Goal: Information Seeking & Learning: Check status

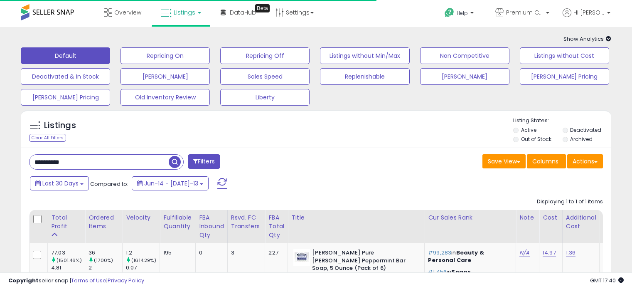
scroll to position [83, 0]
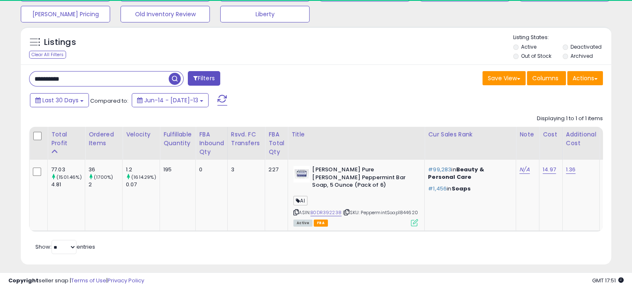
drag, startPoint x: 83, startPoint y: 75, endPoint x: 30, endPoint y: 75, distance: 52.4
click at [30, 75] on input "**********" at bounding box center [99, 79] width 139 height 15
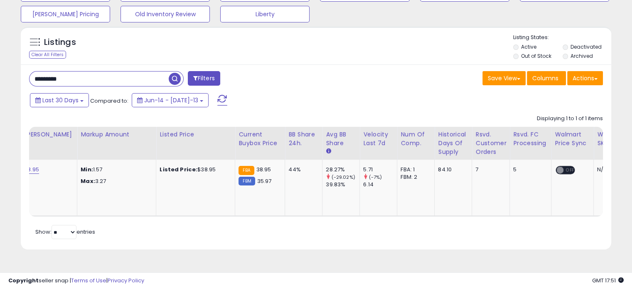
scroll to position [0, 0]
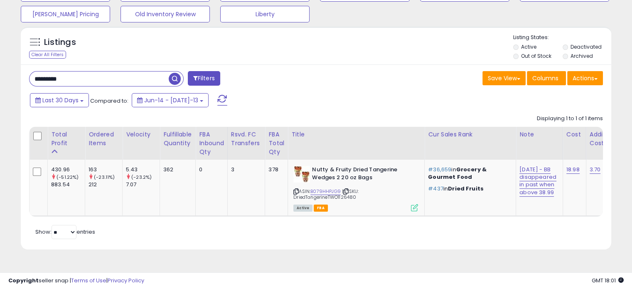
drag, startPoint x: 76, startPoint y: 81, endPoint x: -47, endPoint y: 76, distance: 122.8
click at [0, 76] on html "Unable to login Retrieving listings data.. has not yet accepted the Terms of Us…" at bounding box center [316, 61] width 632 height 289
type input "*******"
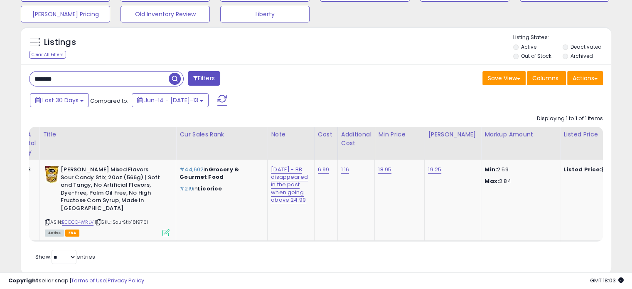
scroll to position [0, 193]
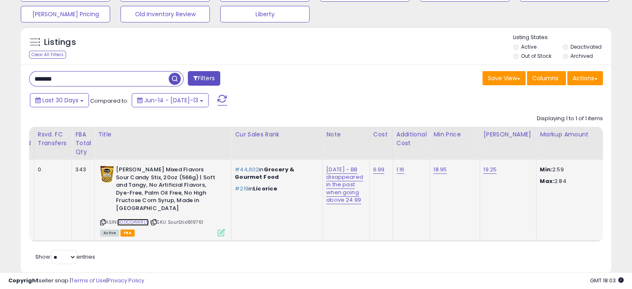
click at [128, 222] on link "B0DCQ4WRLV" at bounding box center [133, 222] width 32 height 7
click at [212, 107] on button at bounding box center [222, 100] width 21 height 17
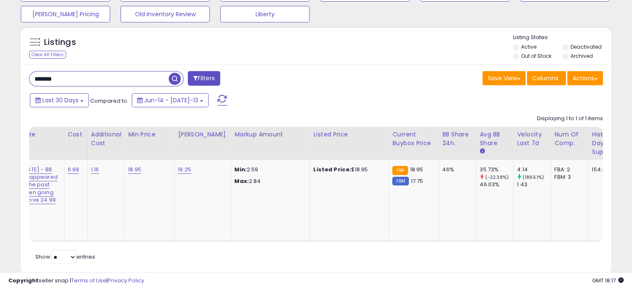
scroll to position [0, 524]
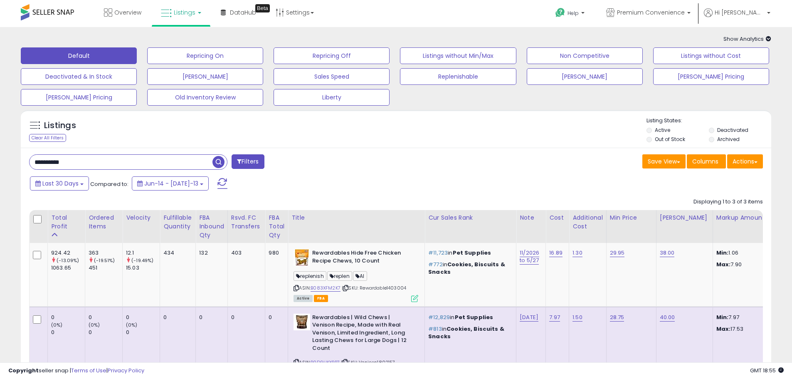
drag, startPoint x: 100, startPoint y: 159, endPoint x: 1, endPoint y: 162, distance: 99.0
click at [26, 167] on div "**********" at bounding box center [209, 162] width 373 height 17
paste input "text"
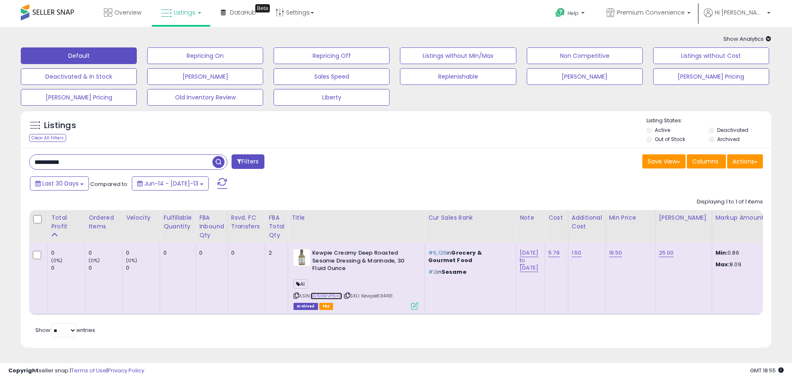
click at [318, 295] on link "B06XWVP6HX" at bounding box center [327, 295] width 32 height 7
click at [349, 294] on icon at bounding box center [347, 295] width 5 height 5
drag, startPoint x: 80, startPoint y: 160, endPoint x: -13, endPoint y: 153, distance: 93.4
click at [0, 153] on html "Unable to login Retrieving listings data.. has not yet accepted the Terms of Us…" at bounding box center [396, 189] width 792 height 379
paste input "text"
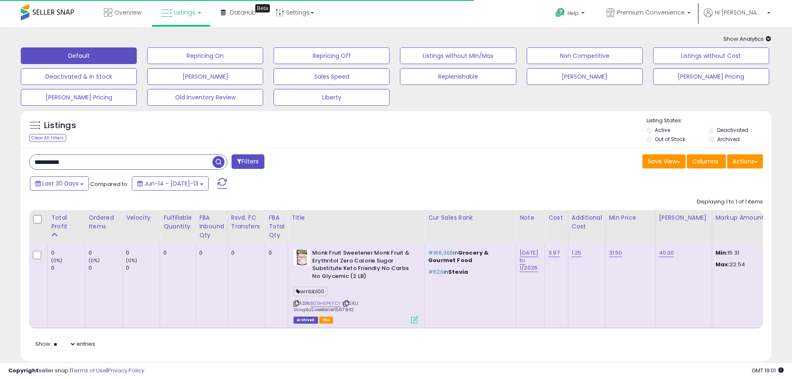
click at [331, 307] on span "| SKU: VoluptaSweetener1567842" at bounding box center [326, 306] width 65 height 12
click at [331, 301] on link "B09H5PKYCY" at bounding box center [326, 303] width 30 height 7
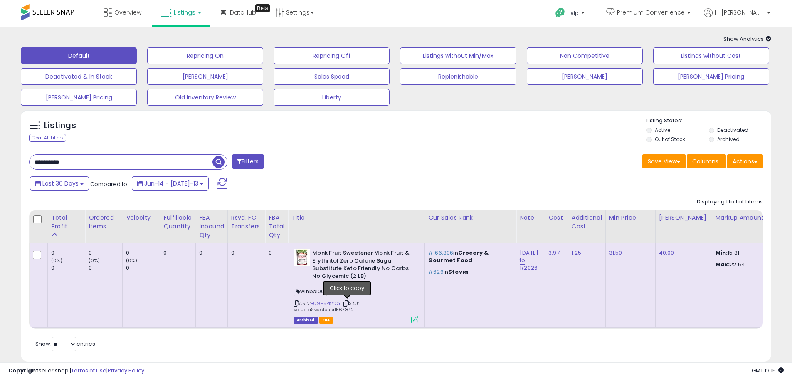
click at [348, 304] on icon at bounding box center [345, 303] width 5 height 5
click at [347, 304] on icon at bounding box center [345, 303] width 5 height 5
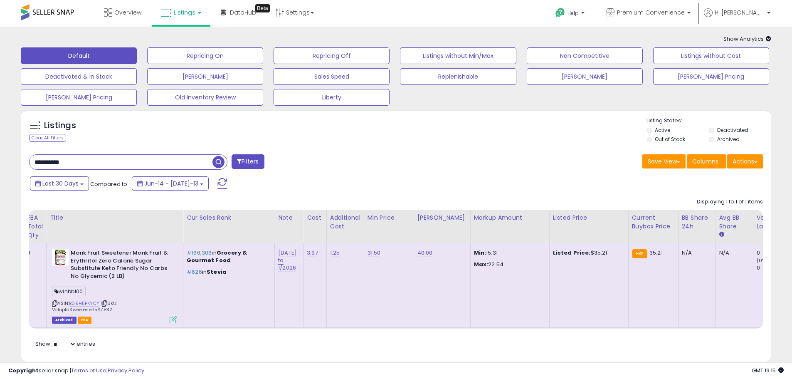
scroll to position [0, 247]
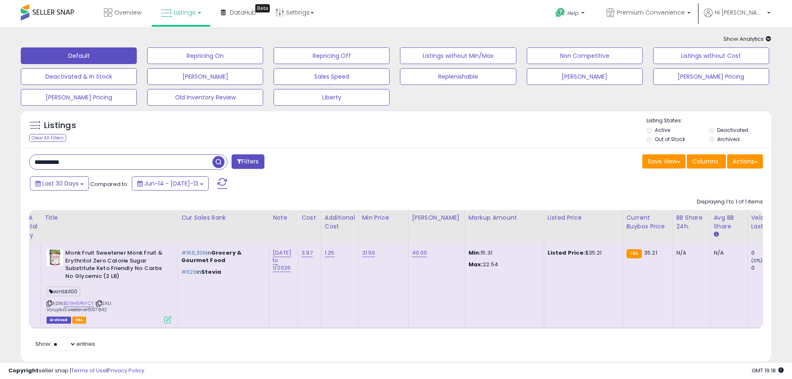
drag, startPoint x: 80, startPoint y: 160, endPoint x: 25, endPoint y: 160, distance: 55.7
click at [31, 162] on input "**********" at bounding box center [121, 162] width 183 height 15
paste input "text"
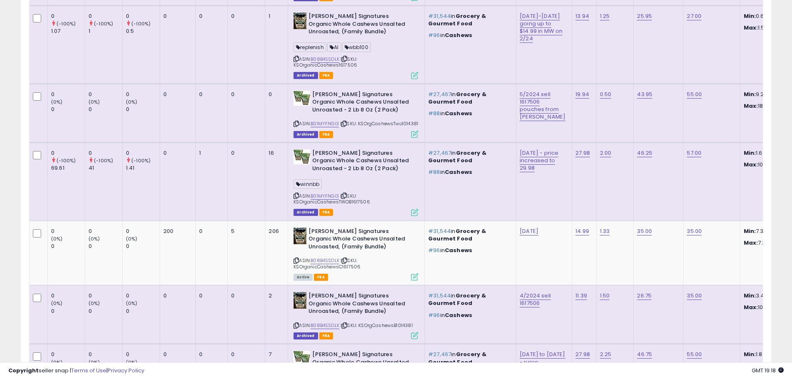
scroll to position [374, 0]
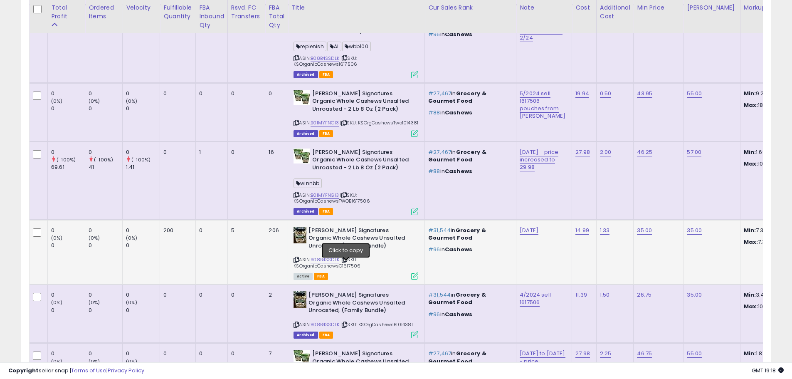
click at [346, 262] on icon at bounding box center [344, 259] width 5 height 5
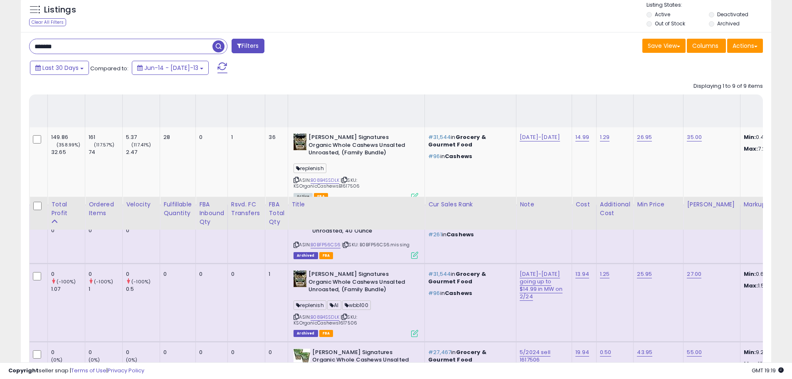
scroll to position [83, 0]
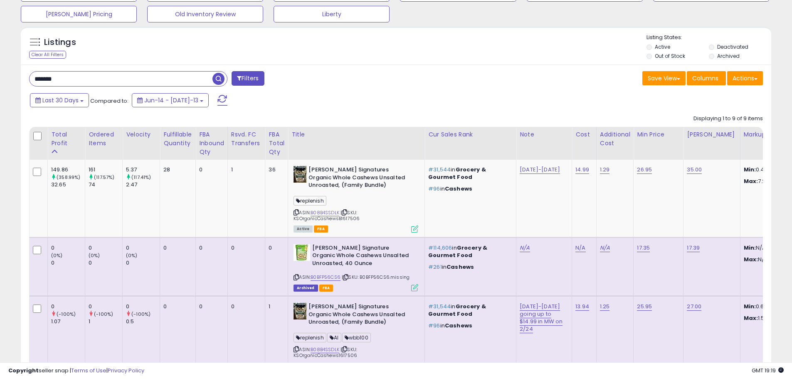
drag, startPoint x: 70, startPoint y: 81, endPoint x: -24, endPoint y: 82, distance: 94.4
click at [0, 82] on html "Unable to login Retrieving listings data.. has not yet accepted the Terms of Us…" at bounding box center [396, 106] width 792 height 379
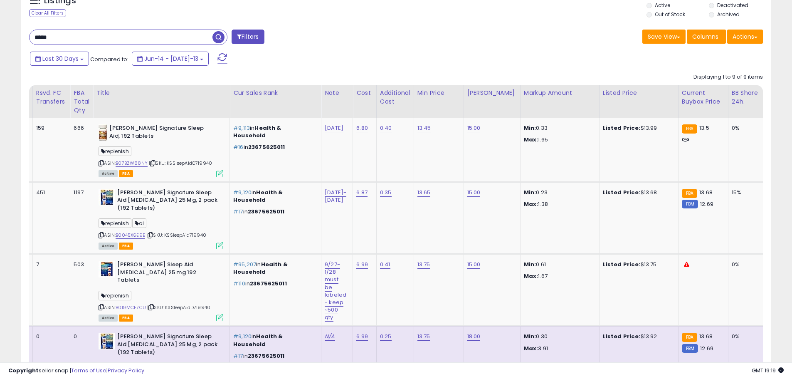
scroll to position [0, 14]
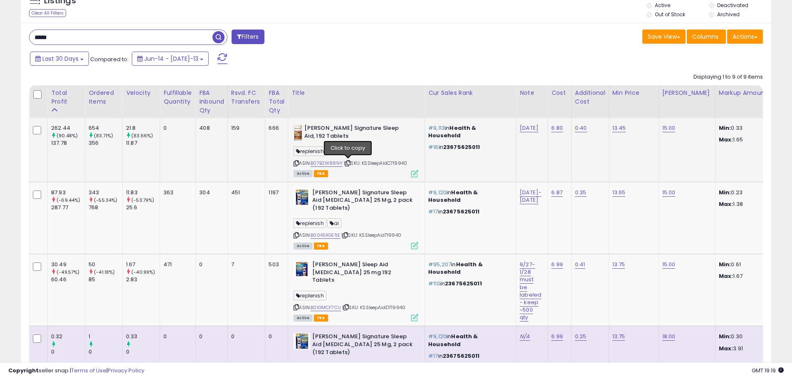
click at [348, 162] on icon at bounding box center [347, 163] width 5 height 5
click at [347, 161] on icon at bounding box center [347, 163] width 5 height 5
drag, startPoint x: 70, startPoint y: 37, endPoint x: -17, endPoint y: 36, distance: 87.3
click at [0, 36] on html "Unable to login Retrieving listings data.. has not yet accepted the Terms of Us…" at bounding box center [396, 64] width 792 height 379
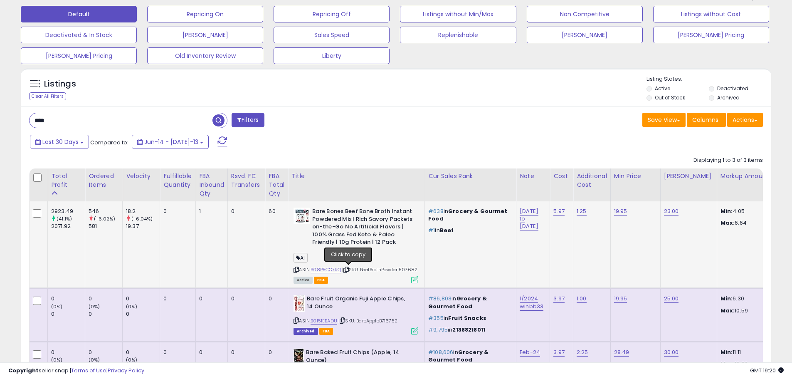
click at [349, 269] on icon at bounding box center [345, 269] width 5 height 5
click at [348, 270] on icon at bounding box center [345, 269] width 5 height 5
drag, startPoint x: 67, startPoint y: 122, endPoint x: -35, endPoint y: 113, distance: 101.9
click at [0, 113] on html "Unable to login Retrieving listings data.. has not yet accepted the Terms of Us…" at bounding box center [396, 147] width 792 height 379
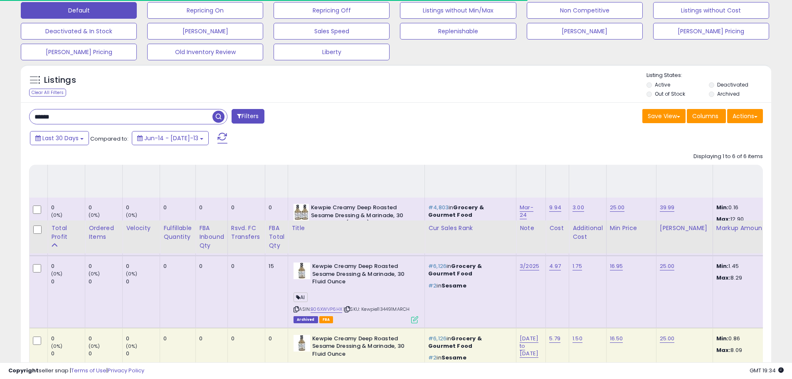
scroll to position [291, 0]
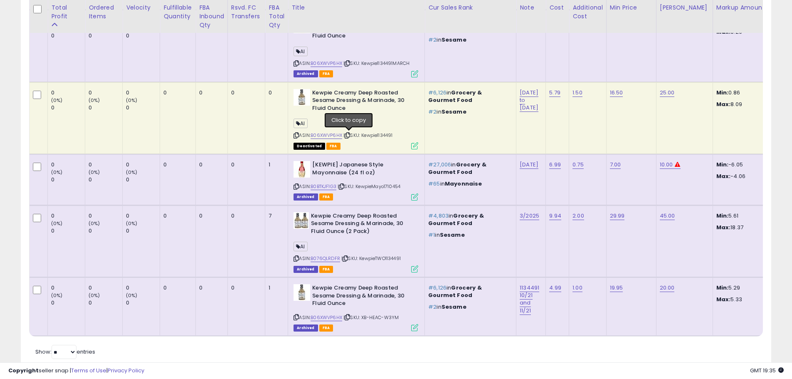
click at [350, 136] on icon at bounding box center [347, 135] width 5 height 5
click at [348, 136] on icon at bounding box center [347, 135] width 5 height 5
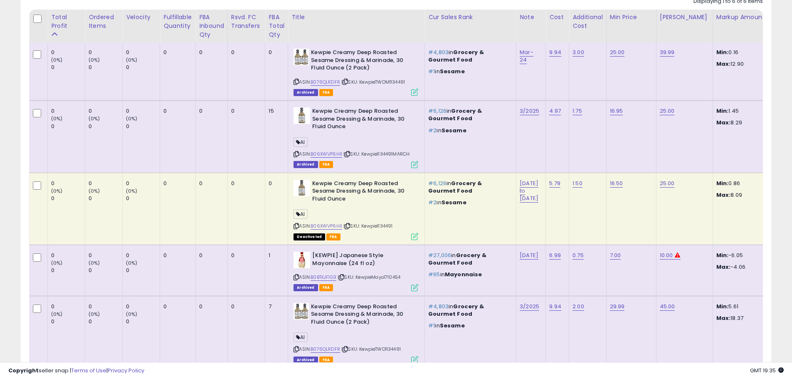
scroll to position [0, 0]
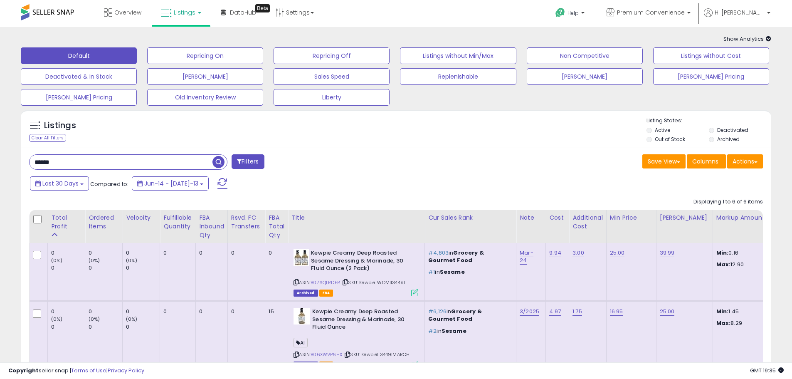
drag, startPoint x: 76, startPoint y: 155, endPoint x: -2, endPoint y: 157, distance: 79.0
click at [0, 157] on html "Unable to login Retrieving listings data.. has not yet accepted the Terms of Us…" at bounding box center [396, 189] width 792 height 379
paste input "******"
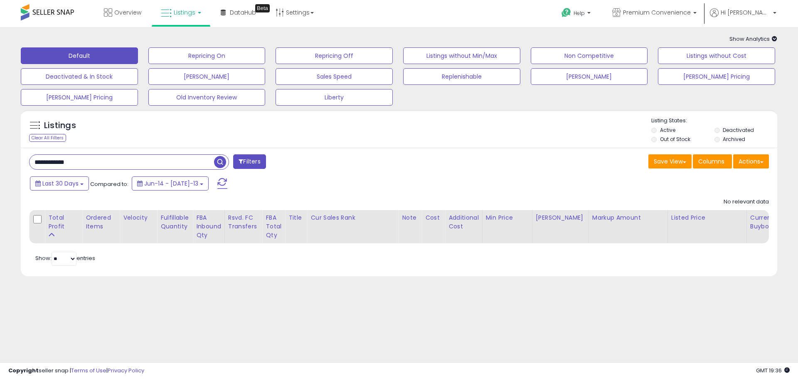
drag, startPoint x: 103, startPoint y: 162, endPoint x: -43, endPoint y: 161, distance: 145.9
click at [0, 161] on html "Unable to login Retrieving listings data.. has not yet accepted the Terms of Us…" at bounding box center [399, 189] width 798 height 379
paste input "text"
drag, startPoint x: 37, startPoint y: 161, endPoint x: 8, endPoint y: 159, distance: 28.8
click at [9, 161] on div "**********" at bounding box center [399, 160] width 790 height 251
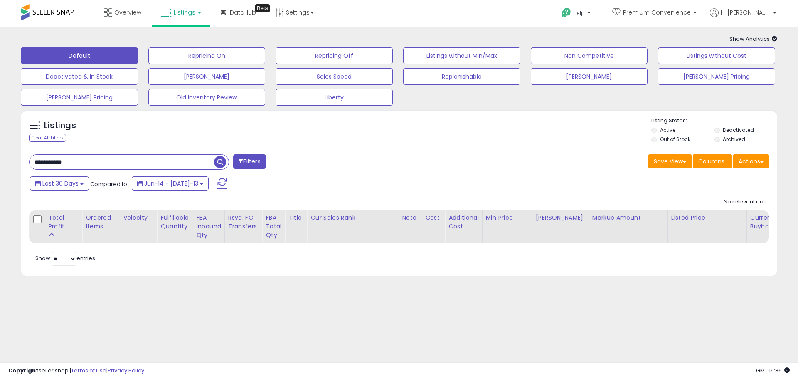
drag, startPoint x: 91, startPoint y: 163, endPoint x: -47, endPoint y: 164, distance: 138.0
click at [0, 164] on html "Unable to login Retrieving listings data.. has not yet accepted the Terms of Us…" at bounding box center [399, 189] width 798 height 379
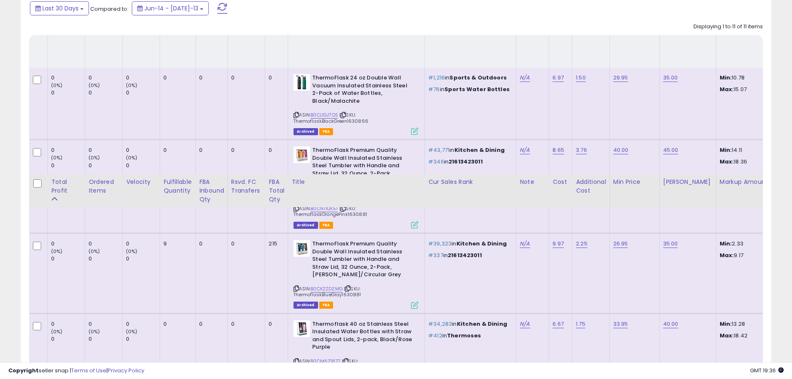
scroll to position [83, 0]
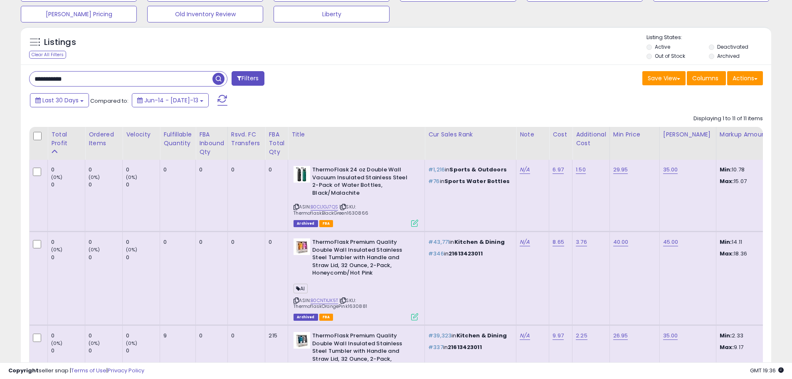
drag, startPoint x: 96, startPoint y: 77, endPoint x: -79, endPoint y: 90, distance: 175.5
click at [0, 90] on html "Unable to login Retrieving listings data.. has not yet accepted the Terms of Us…" at bounding box center [396, 106] width 792 height 379
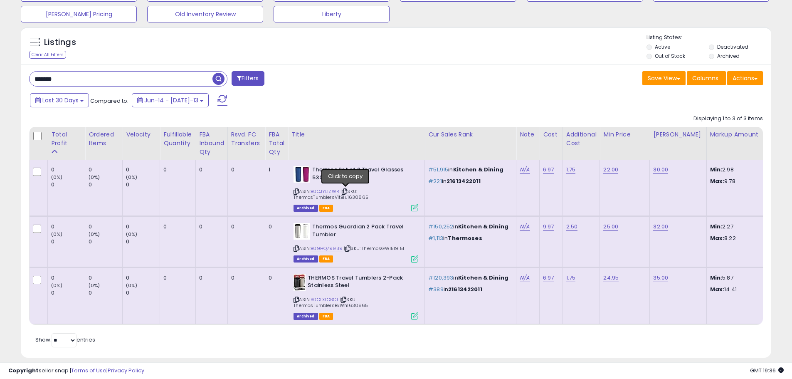
click at [346, 190] on icon at bounding box center [344, 191] width 5 height 5
click at [326, 187] on div "ASIN: B0CJYL1ZWR | SKU: ThermosTumblersVltBlu1630865 Archived FBA" at bounding box center [356, 188] width 125 height 44
click at [326, 191] on link "B0CJYL1ZWR" at bounding box center [325, 191] width 29 height 7
drag, startPoint x: 85, startPoint y: 82, endPoint x: 24, endPoint y: 76, distance: 61.4
click at [20, 76] on div "Listings Clear All Filters" at bounding box center [396, 194] width 763 height 345
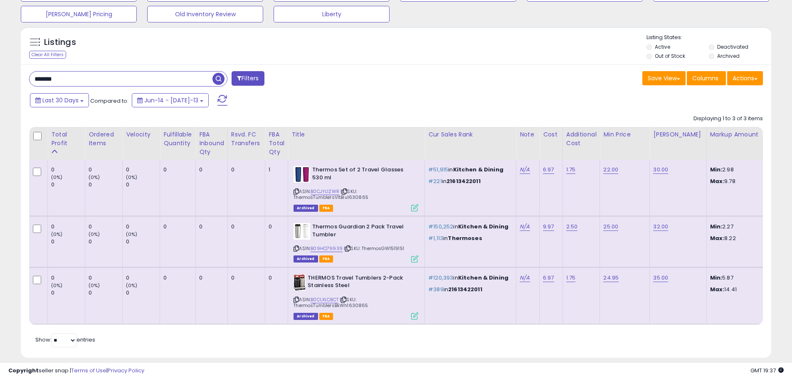
paste input "*****"
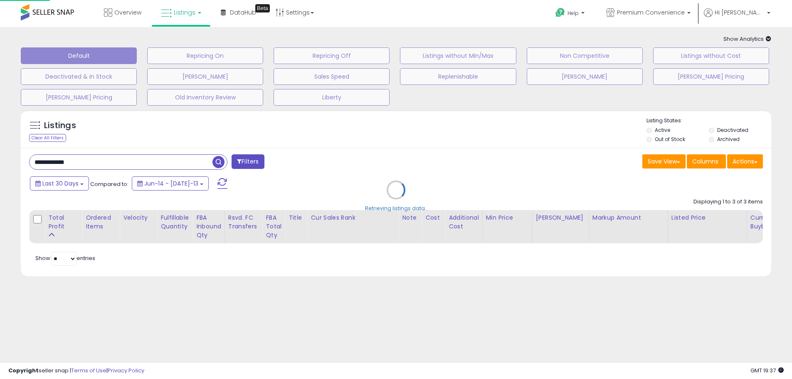
scroll to position [0, 0]
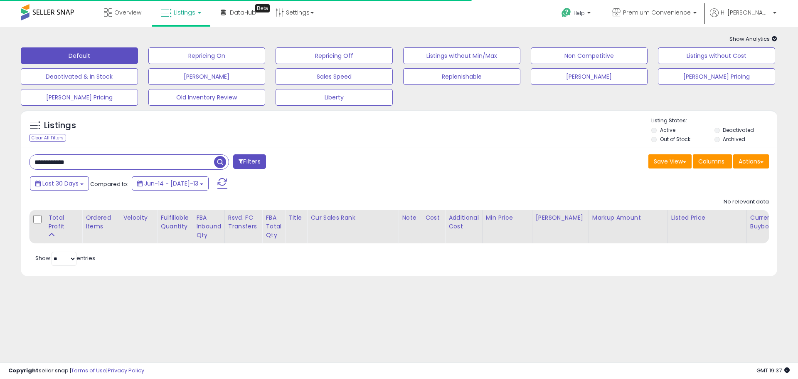
drag, startPoint x: 47, startPoint y: 162, endPoint x: 9, endPoint y: 165, distance: 38.8
click at [9, 165] on div "**********" at bounding box center [399, 160] width 790 height 251
type input "******"
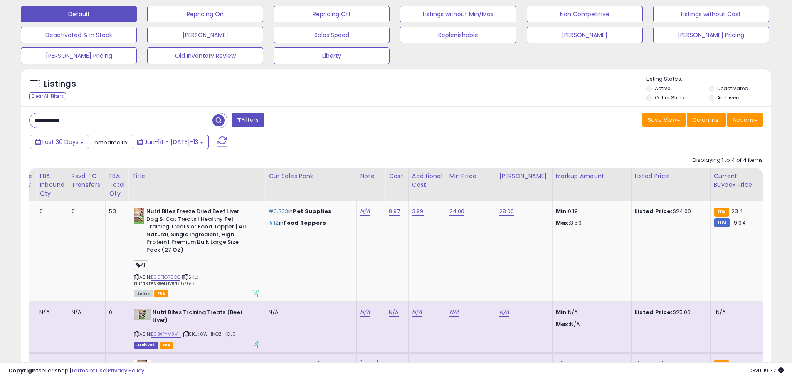
scroll to position [0, 120]
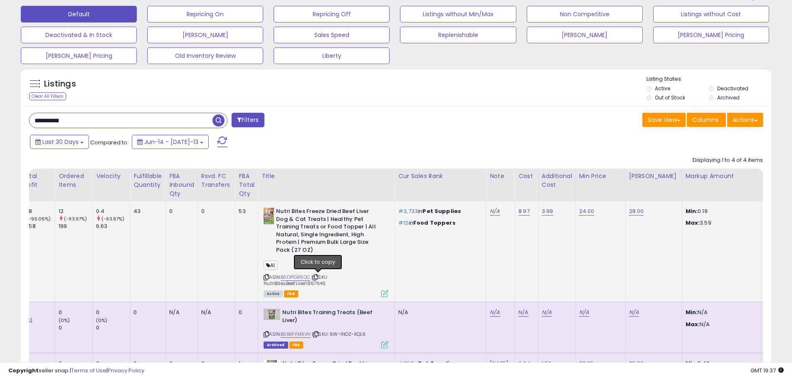
click at [318, 275] on icon at bounding box center [315, 277] width 5 height 5
drag, startPoint x: 84, startPoint y: 124, endPoint x: 25, endPoint y: 124, distance: 59.5
click at [25, 124] on div "**********" at bounding box center [209, 121] width 373 height 17
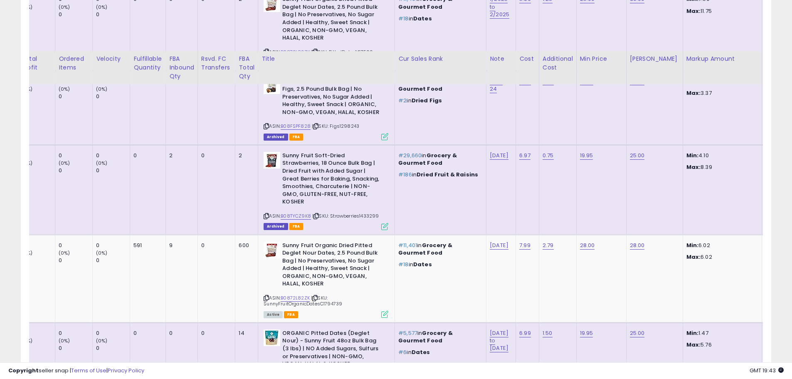
scroll to position [442, 0]
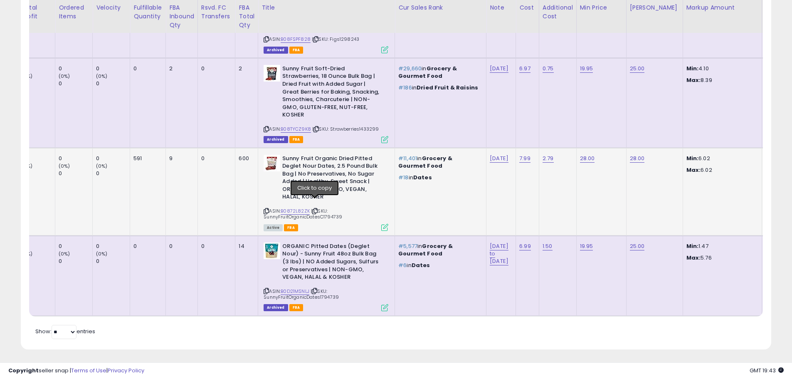
click at [316, 209] on icon at bounding box center [314, 211] width 5 height 5
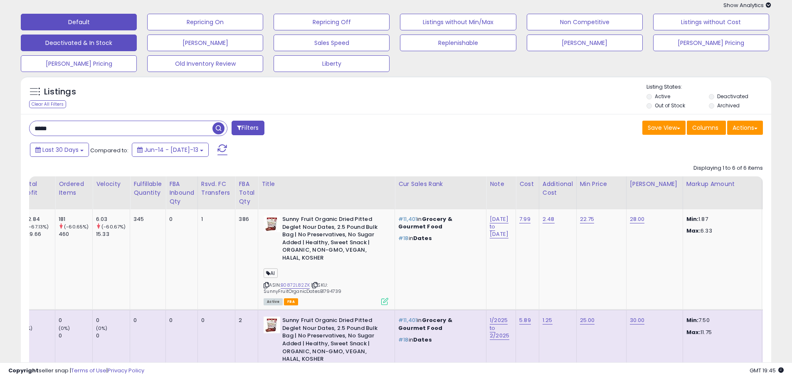
scroll to position [0, 0]
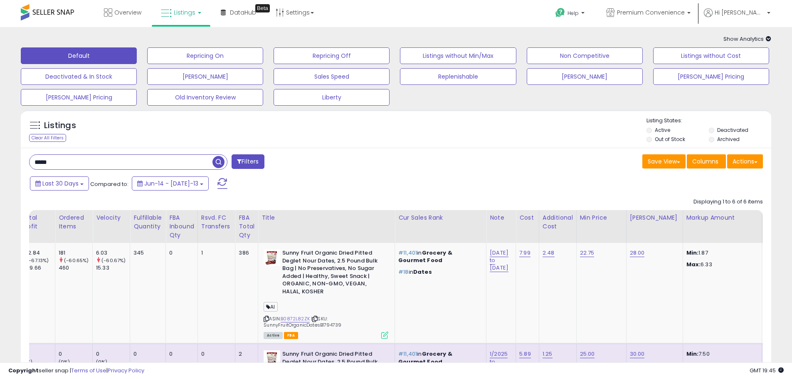
drag, startPoint x: 61, startPoint y: 161, endPoint x: 4, endPoint y: 158, distance: 57.1
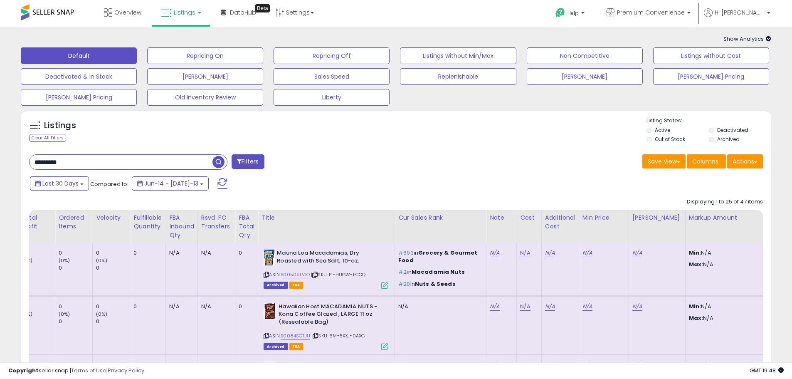
drag, startPoint x: 83, startPoint y: 161, endPoint x: 36, endPoint y: 161, distance: 47.0
click at [36, 161] on input "*********" at bounding box center [121, 162] width 183 height 15
click at [89, 164] on input "*********" at bounding box center [121, 162] width 183 height 15
drag, startPoint x: 95, startPoint y: 162, endPoint x: -2, endPoint y: 163, distance: 96.9
click at [0, 163] on html "Unable to login Retrieving listings data.. has not yet accepted the Terms of Us…" at bounding box center [396, 189] width 792 height 379
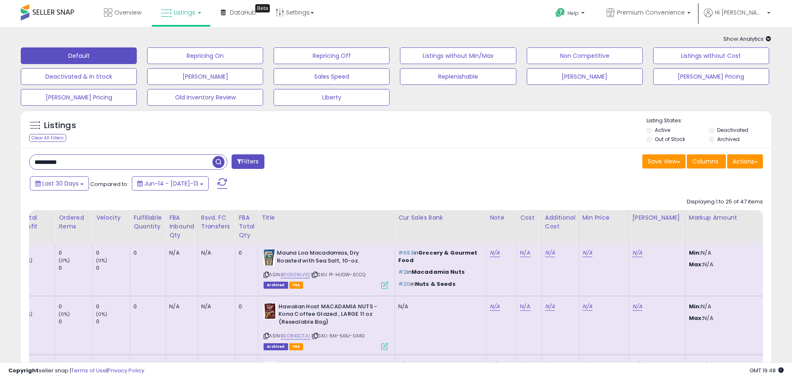
paste input "*"
type input "**********"
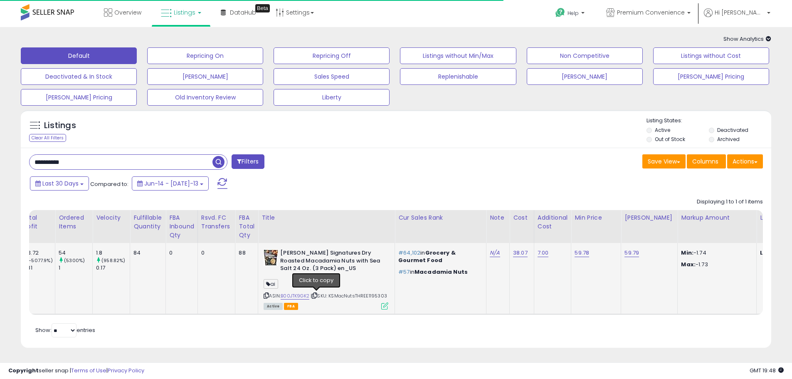
click at [317, 296] on icon at bounding box center [314, 295] width 5 height 5
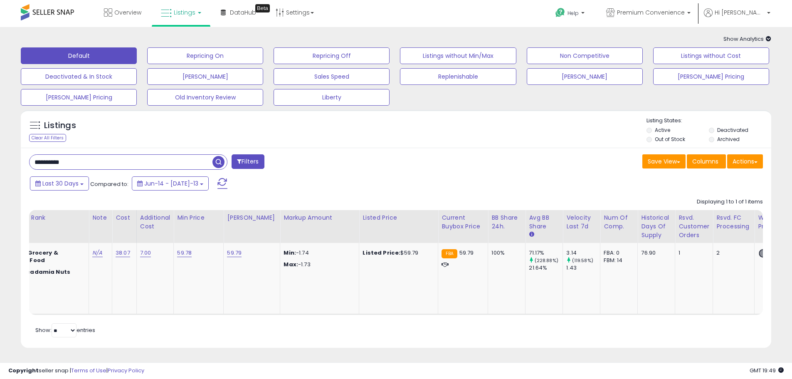
scroll to position [0, 334]
